Goal: Information Seeking & Learning: Learn about a topic

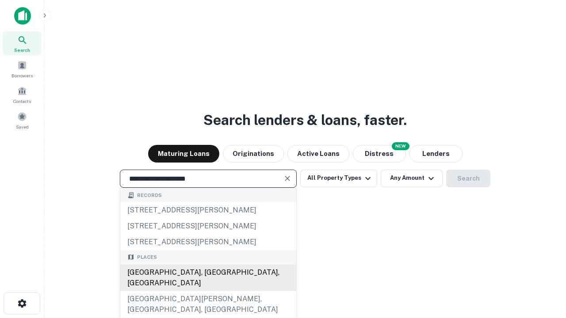
click at [208, 291] on div "[GEOGRAPHIC_DATA], [GEOGRAPHIC_DATA], [GEOGRAPHIC_DATA]" at bounding box center [208, 278] width 176 height 27
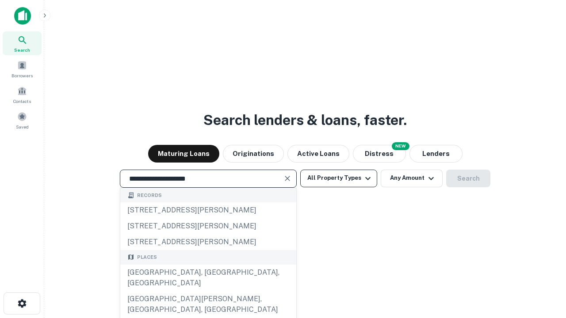
type input "**********"
click at [338, 178] on button "All Property Types" at bounding box center [338, 179] width 77 height 18
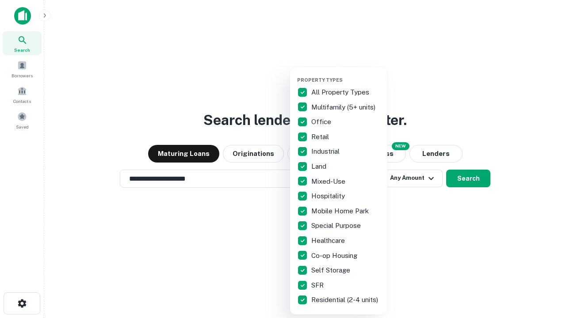
click at [345, 74] on button "button" at bounding box center [345, 74] width 97 height 0
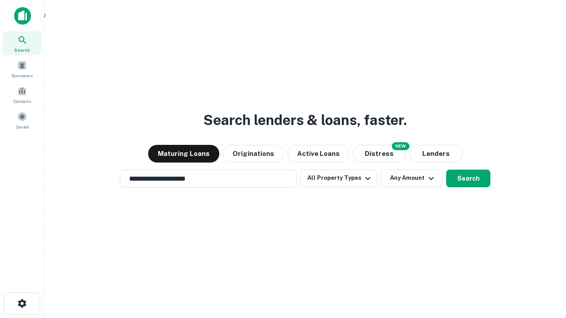
scroll to position [14, 0]
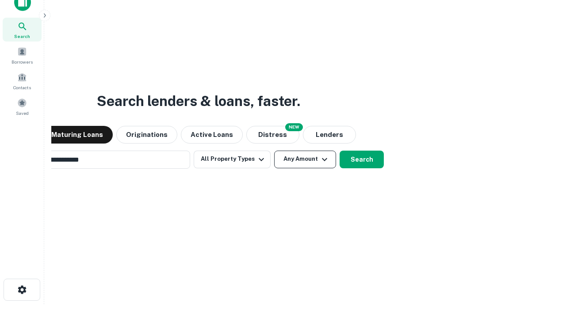
click at [274, 151] on button "Any Amount" at bounding box center [305, 160] width 62 height 18
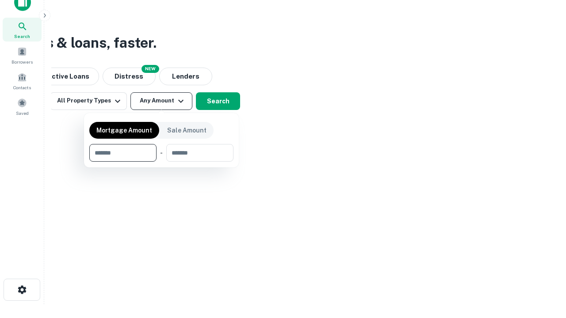
scroll to position [14, 0]
type input "*******"
click at [161, 162] on button "button" at bounding box center [161, 162] width 144 height 0
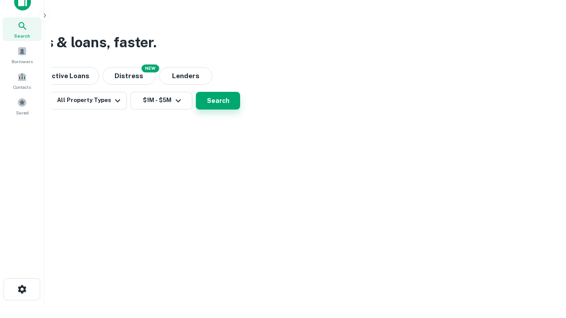
click at [240, 110] on button "Search" at bounding box center [218, 101] width 44 height 18
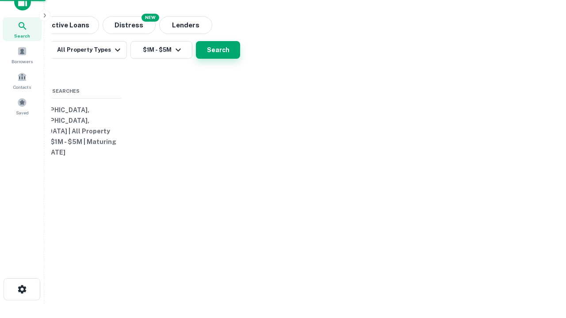
scroll to position [14, 0]
